Goal: Task Accomplishment & Management: Use online tool/utility

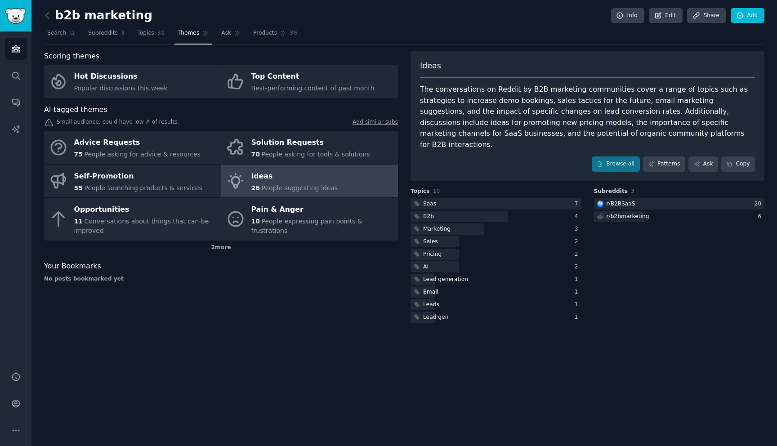
click at [43, 16] on div "b2b marketing Info Edit Share Add Search Subreddits 3 Topics 31 Themes Ask Prod…" at bounding box center [403, 223] width 745 height 446
click at [45, 16] on icon at bounding box center [47, 15] width 9 height 9
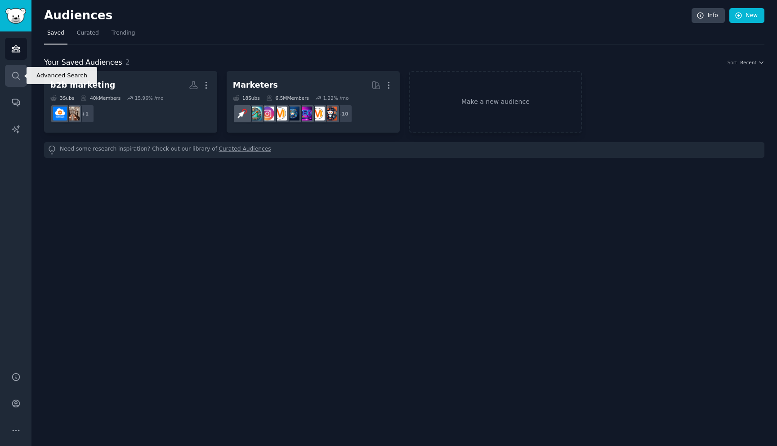
click at [20, 82] on link "Search" at bounding box center [16, 76] width 22 height 22
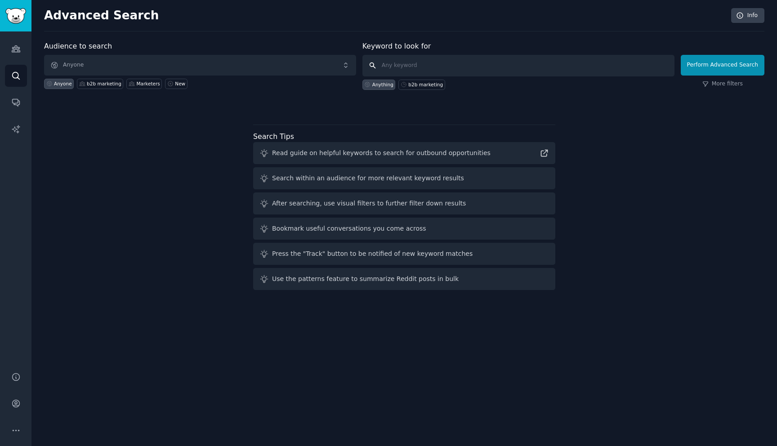
click at [431, 61] on input "text" at bounding box center [518, 66] width 312 height 22
click at [19, 51] on icon "Sidebar" at bounding box center [16, 49] width 8 height 6
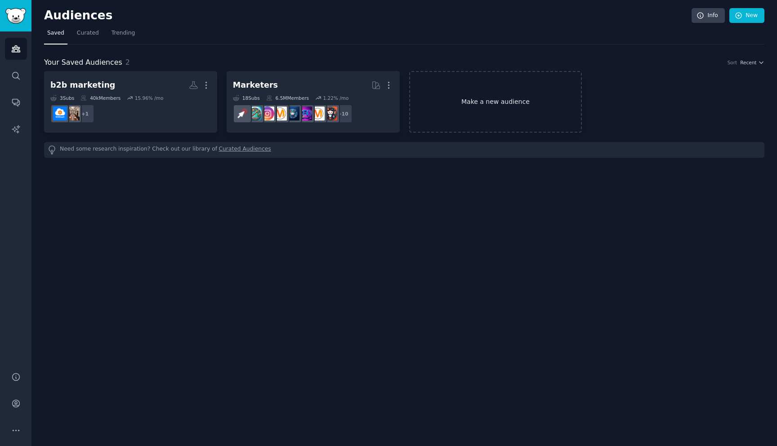
click at [436, 86] on link "Make a new audience" at bounding box center [495, 102] width 173 height 62
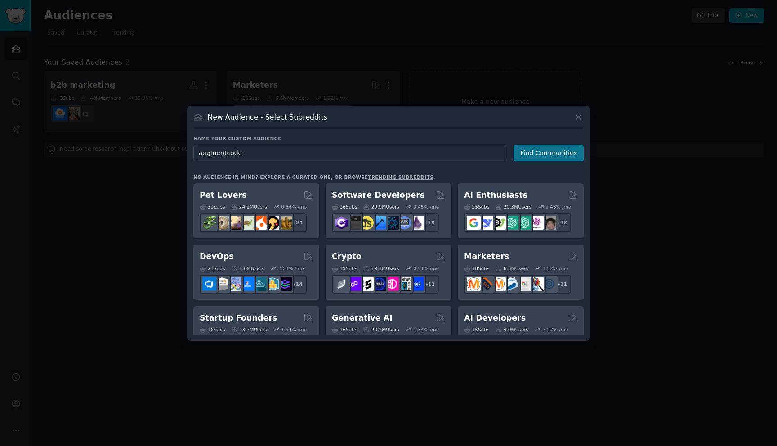
type input "augmentcode"
click at [557, 152] on button "Find Communities" at bounding box center [548, 153] width 70 height 17
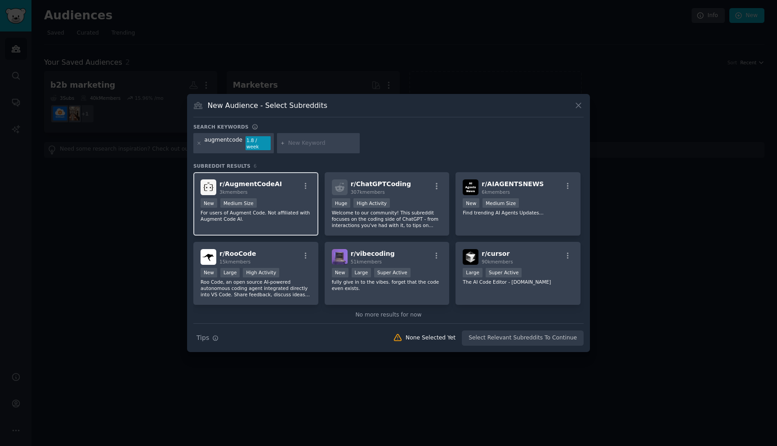
click at [277, 182] on div "r/ AugmentCodeAI 3k members" at bounding box center [255, 187] width 111 height 16
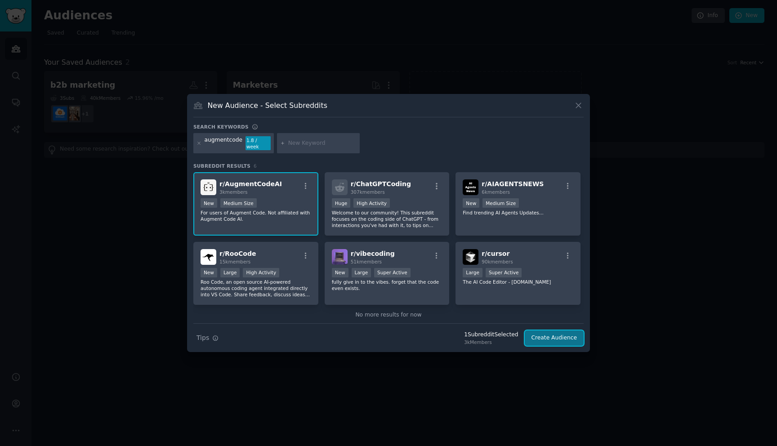
click at [559, 337] on button "Create Audience" at bounding box center [553, 337] width 59 height 15
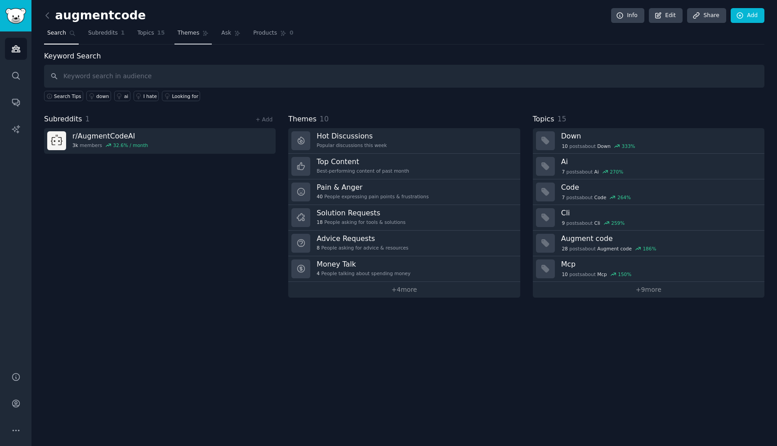
click at [198, 36] on link "Themes" at bounding box center [193, 35] width 38 height 18
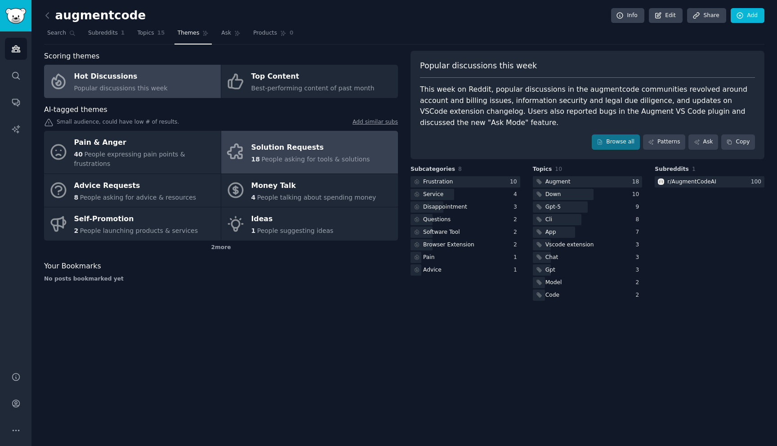
click at [272, 148] on div "Solution Requests" at bounding box center [310, 147] width 119 height 14
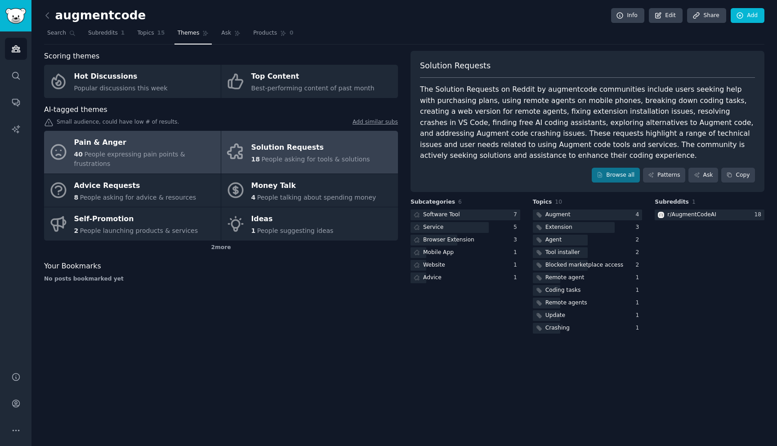
click at [154, 147] on div "Pain & Anger" at bounding box center [145, 143] width 142 height 14
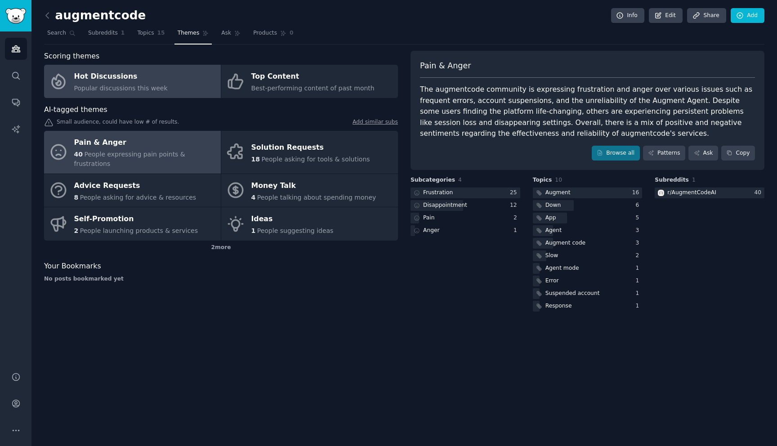
click at [185, 85] on link "Hot Discussions Popular discussions this week" at bounding box center [132, 81] width 177 height 33
